Goal: Communication & Community: Share content

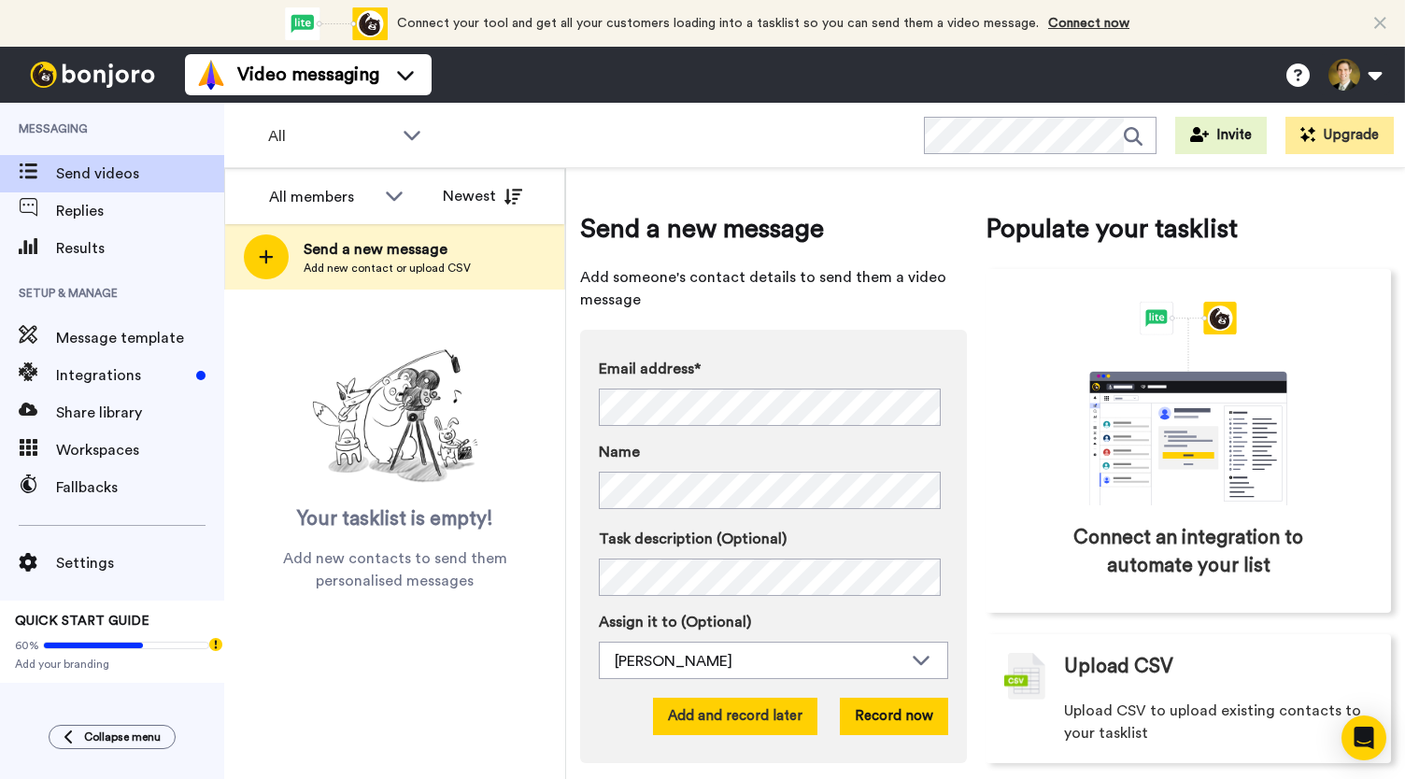
click at [727, 724] on button "Add and record later" at bounding box center [735, 716] width 164 height 37
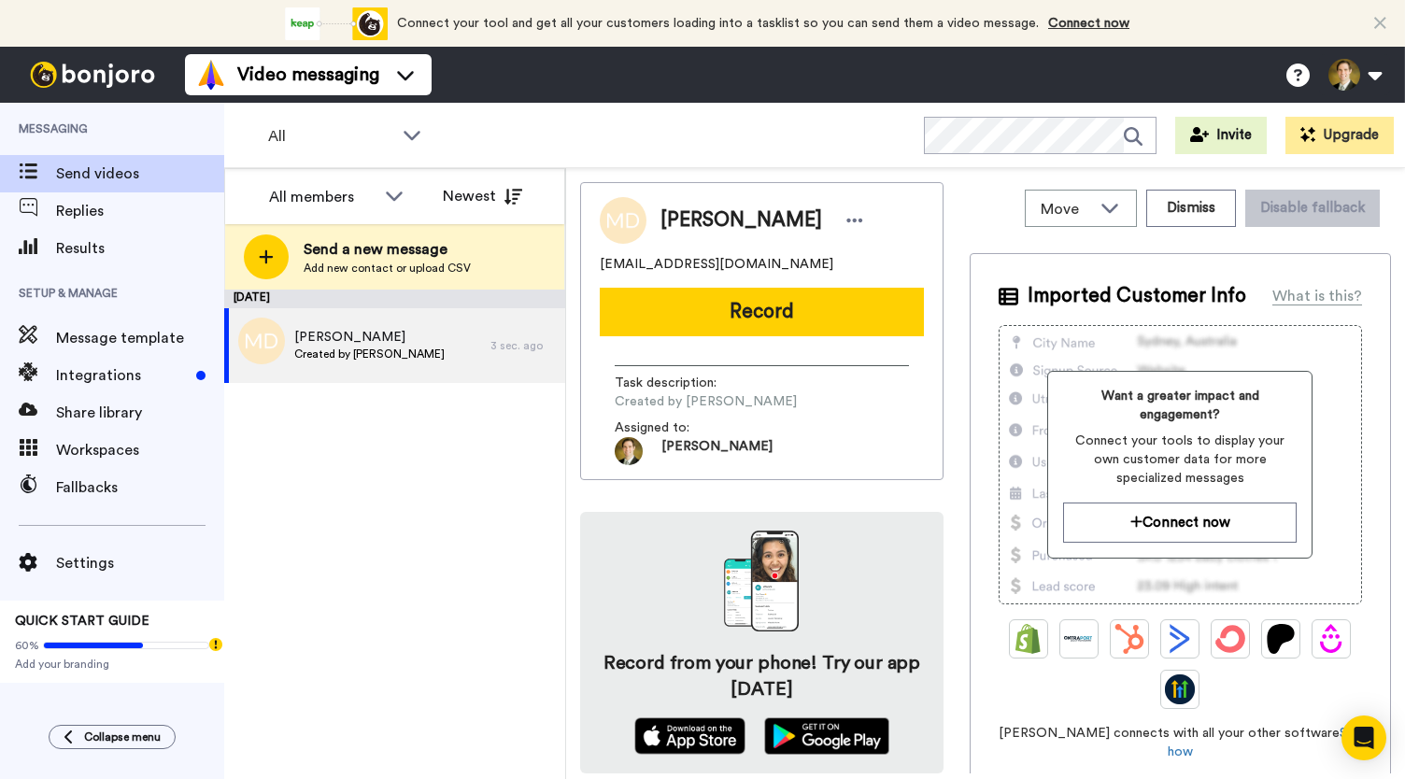
click at [712, 304] on button "Record" at bounding box center [762, 312] width 324 height 49
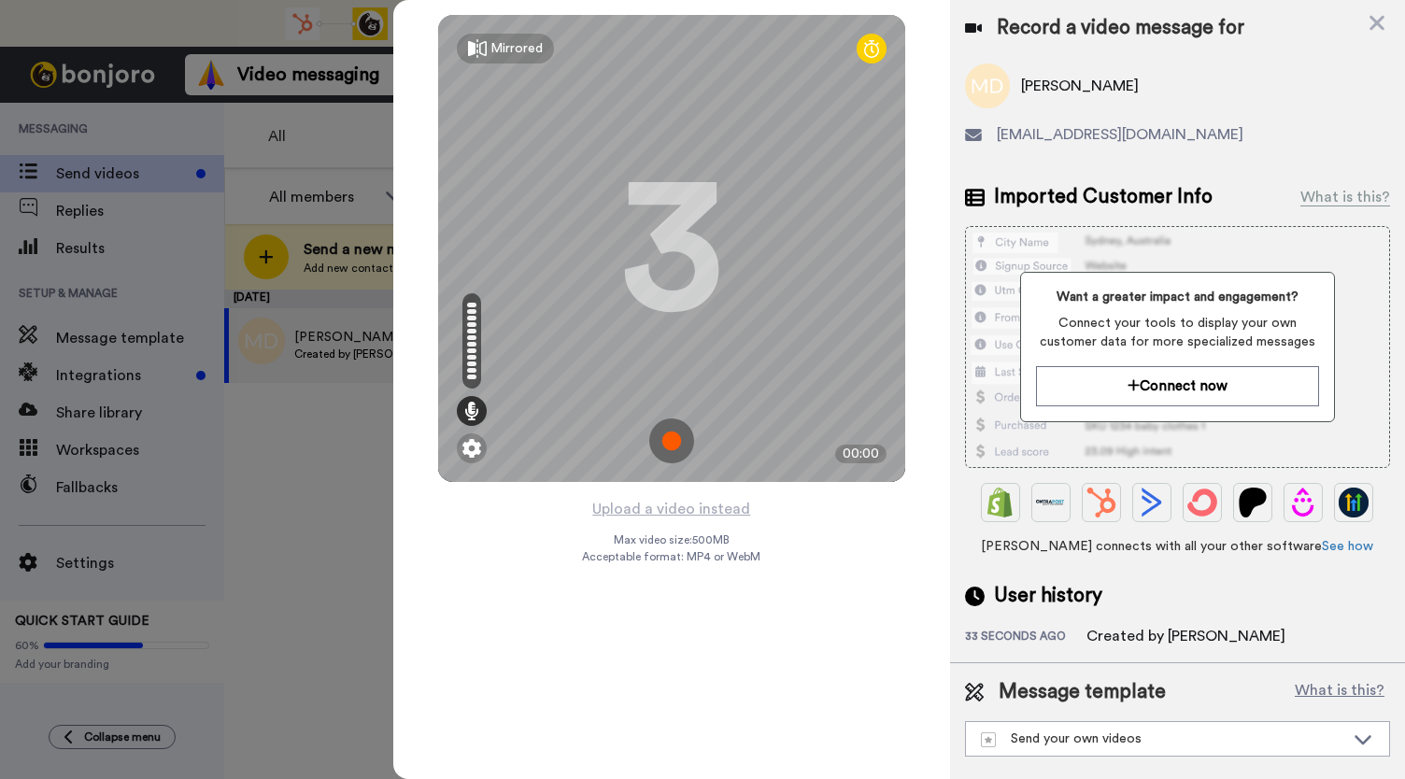
click at [674, 433] on img at bounding box center [671, 441] width 45 height 45
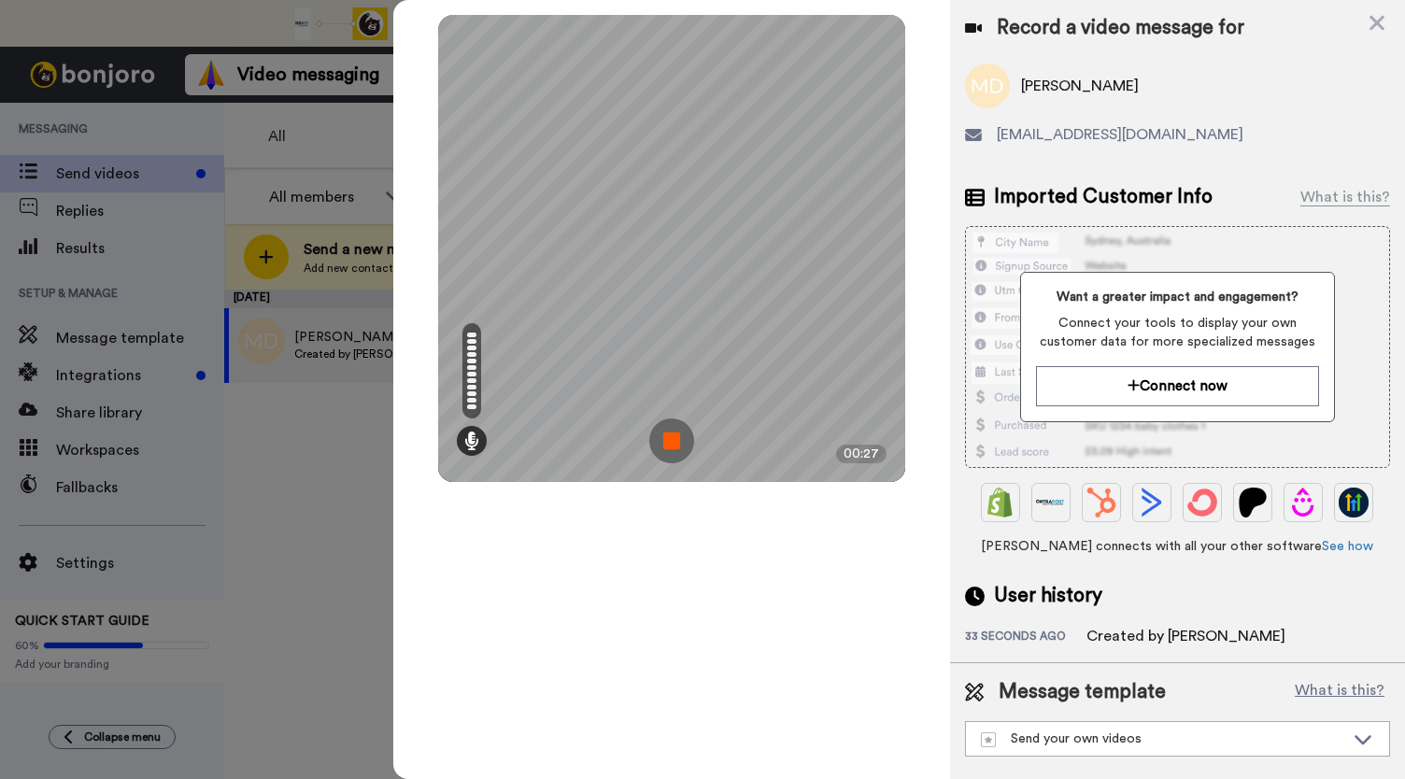
click at [674, 433] on img at bounding box center [671, 441] width 45 height 45
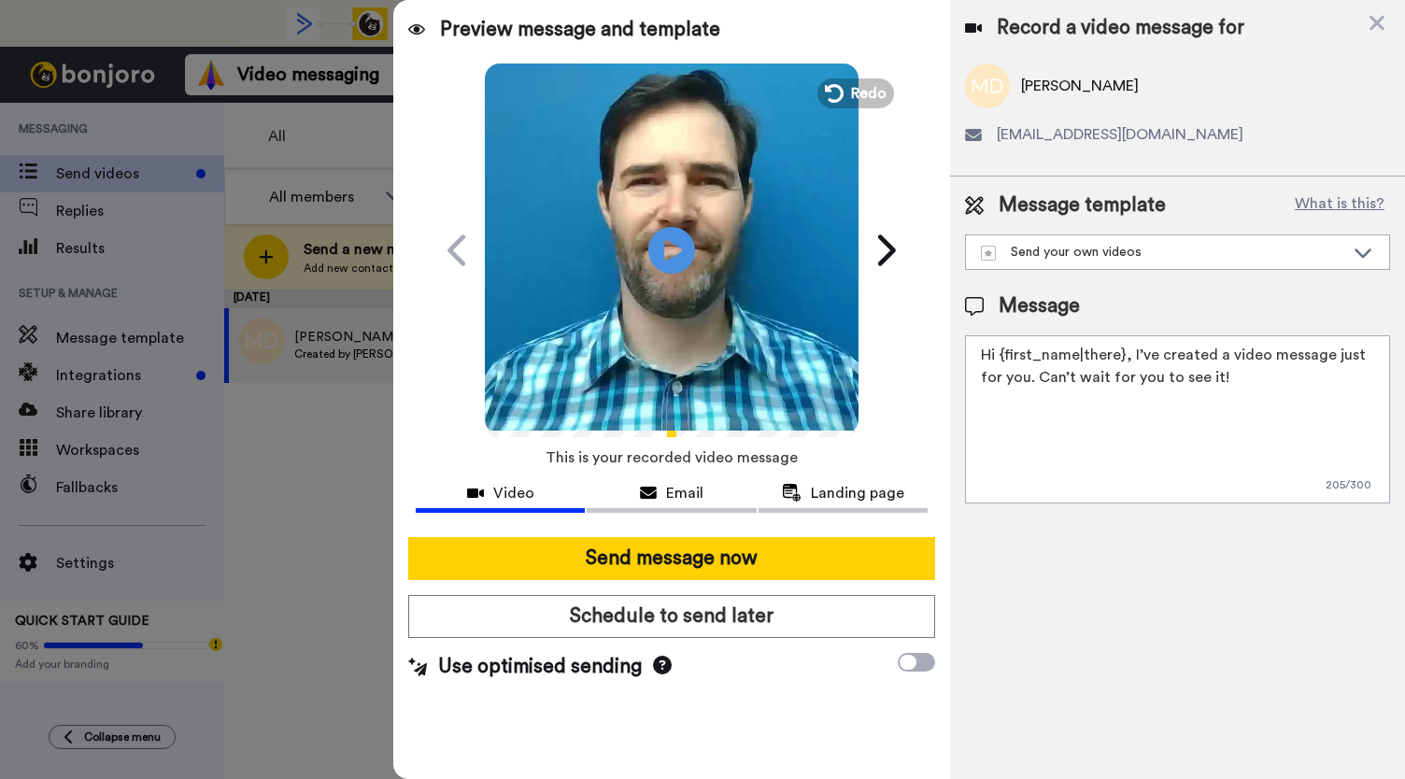
click at [646, 244] on video at bounding box center [672, 248] width 374 height 374
click at [661, 487] on div "Email" at bounding box center [671, 493] width 169 height 22
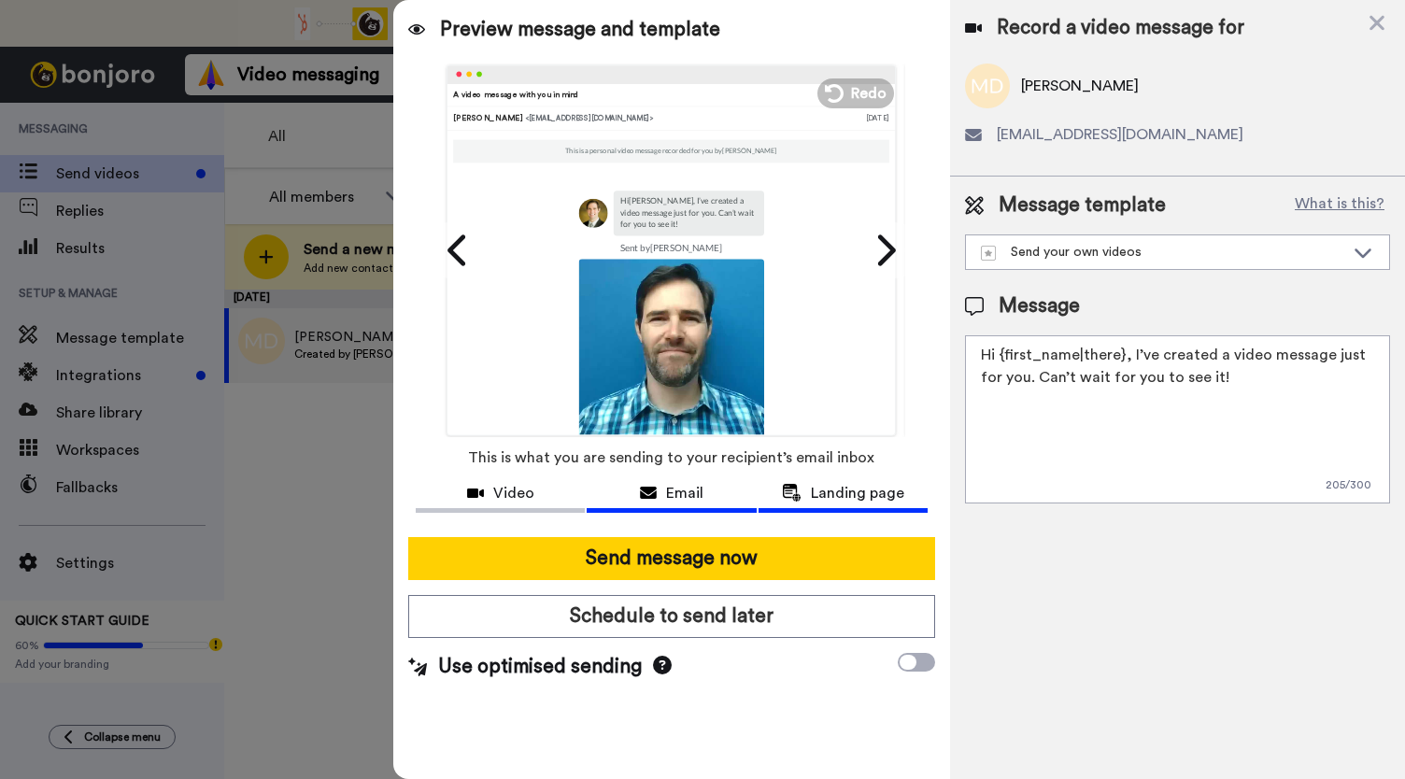
click at [834, 490] on span "Landing page" at bounding box center [857, 493] width 93 height 22
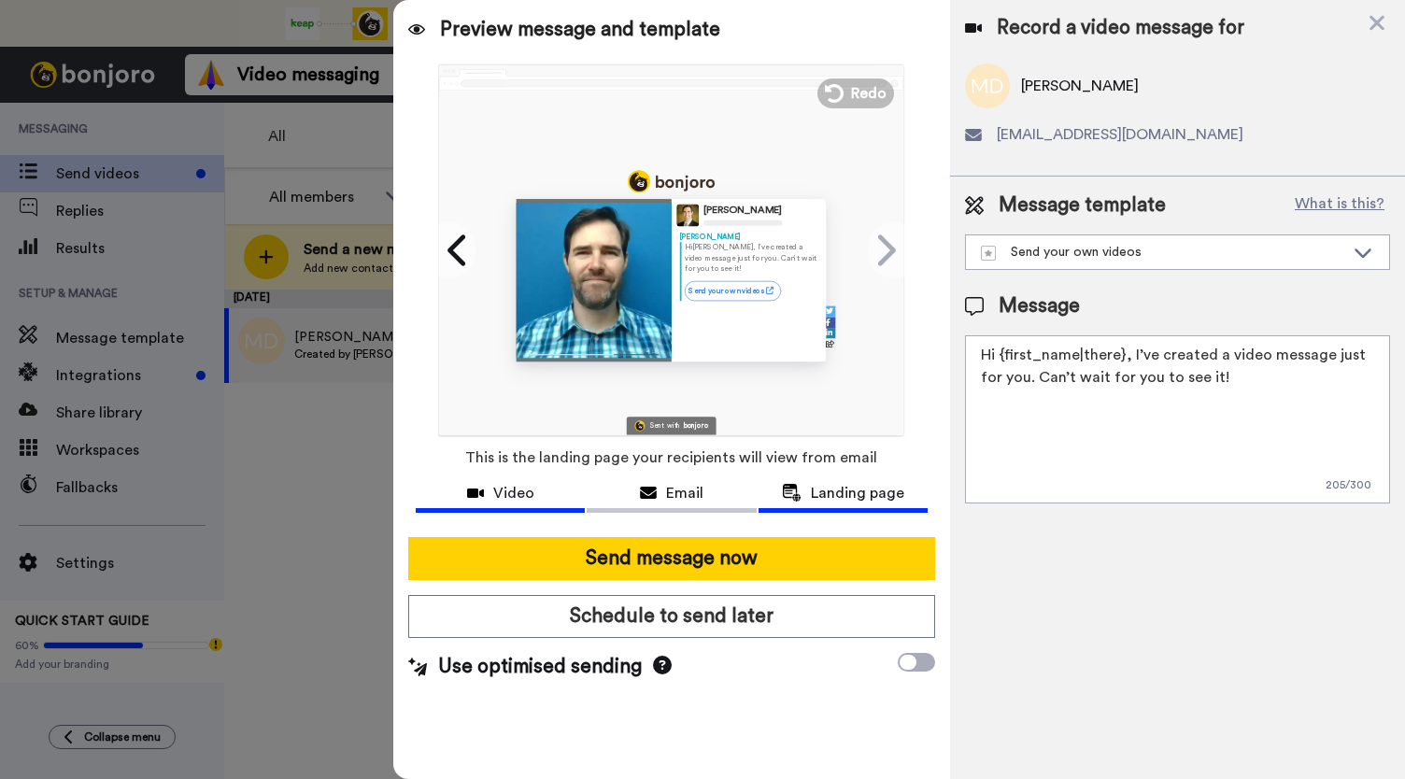
click at [508, 488] on span "Video" at bounding box center [513, 493] width 41 height 22
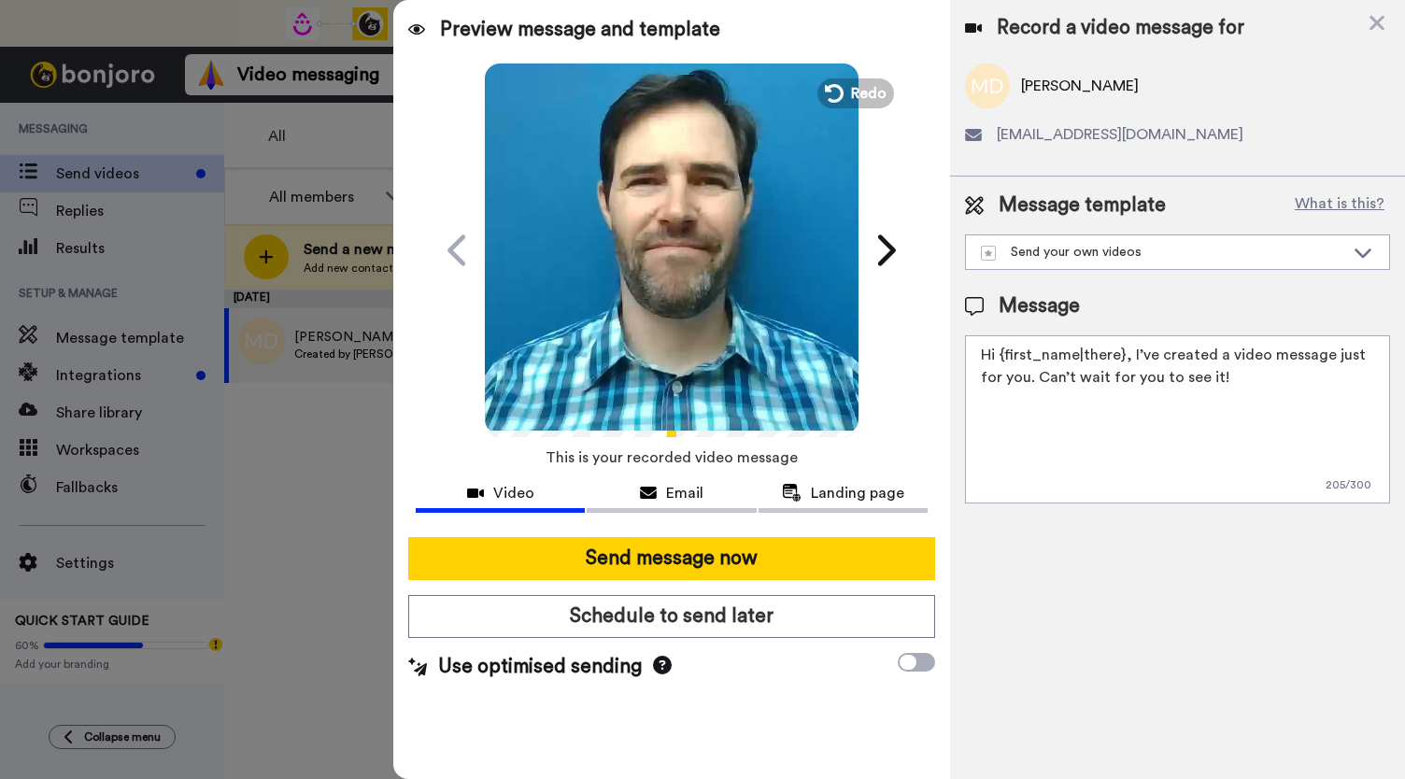
click at [693, 350] on video at bounding box center [672, 248] width 374 height 374
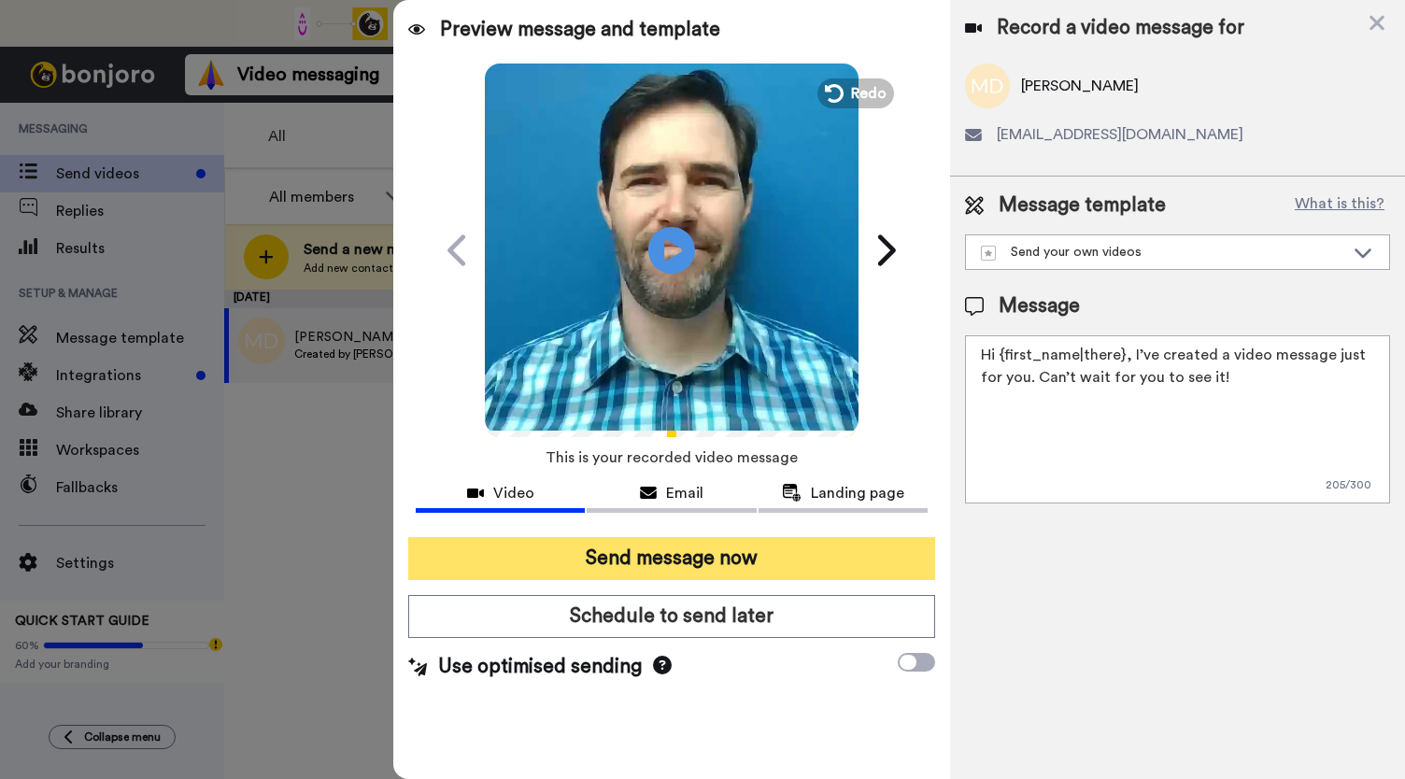
click at [620, 553] on button "Send message now" at bounding box center [671, 558] width 527 height 43
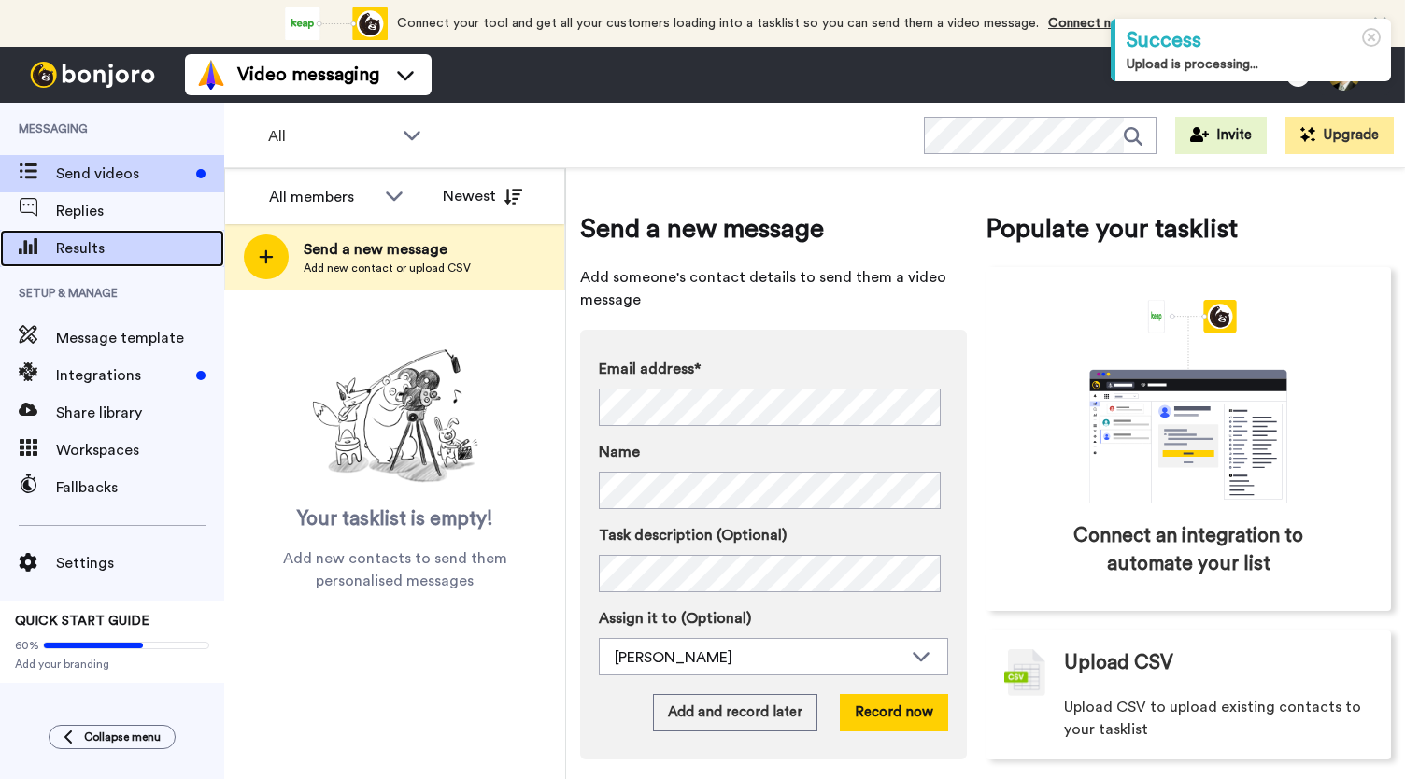
click at [74, 240] on span "Results" at bounding box center [140, 248] width 168 height 22
